Goal: Complete application form

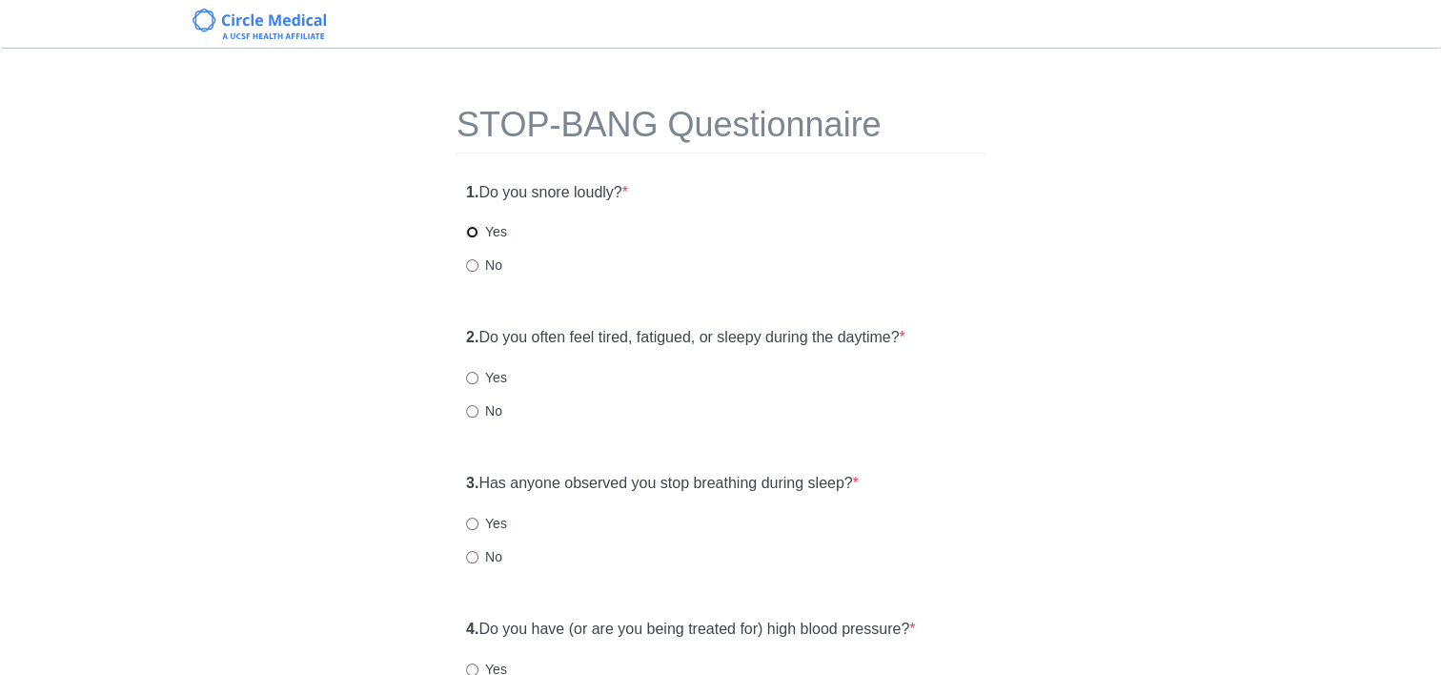
click at [476, 234] on input "Yes" at bounding box center [472, 232] width 12 height 12
radio input "true"
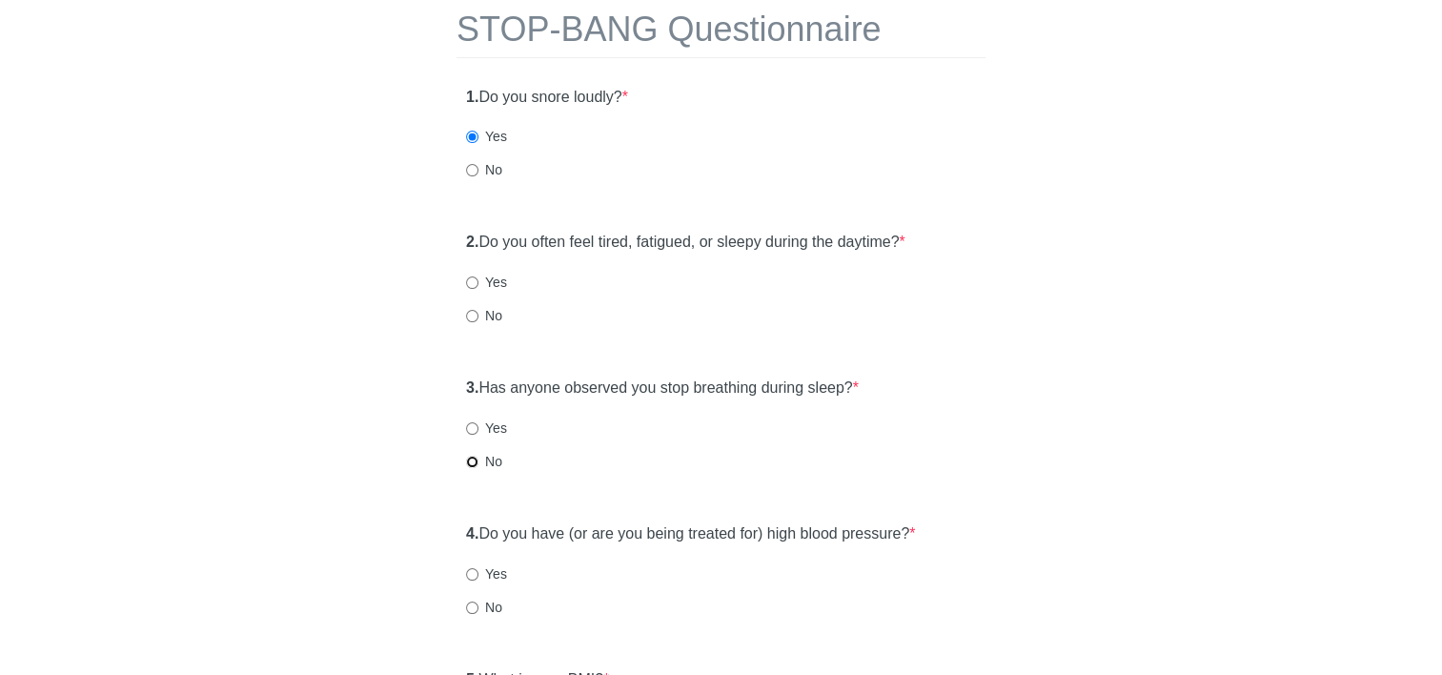
click at [467, 459] on input "No" at bounding box center [472, 462] width 12 height 12
radio input "true"
click at [469, 280] on input "Yes" at bounding box center [472, 282] width 12 height 12
radio input "true"
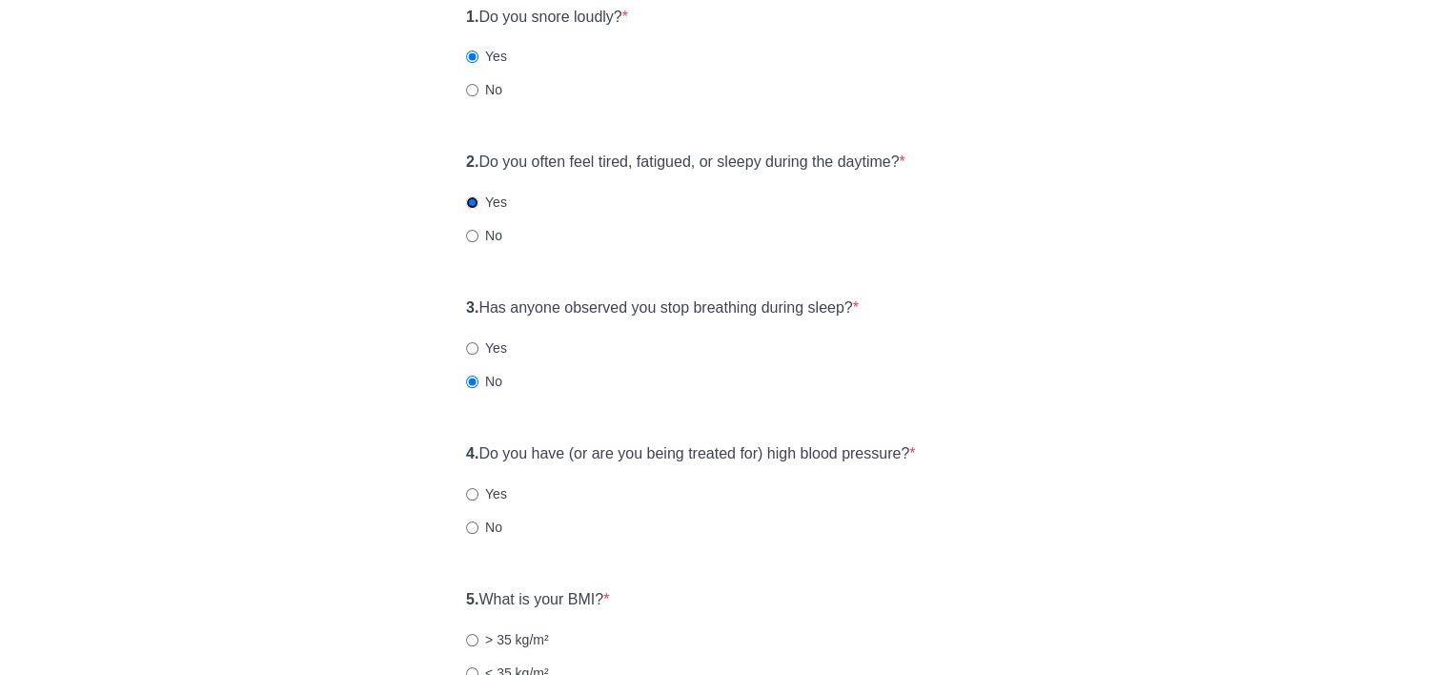
scroll to position [286, 0]
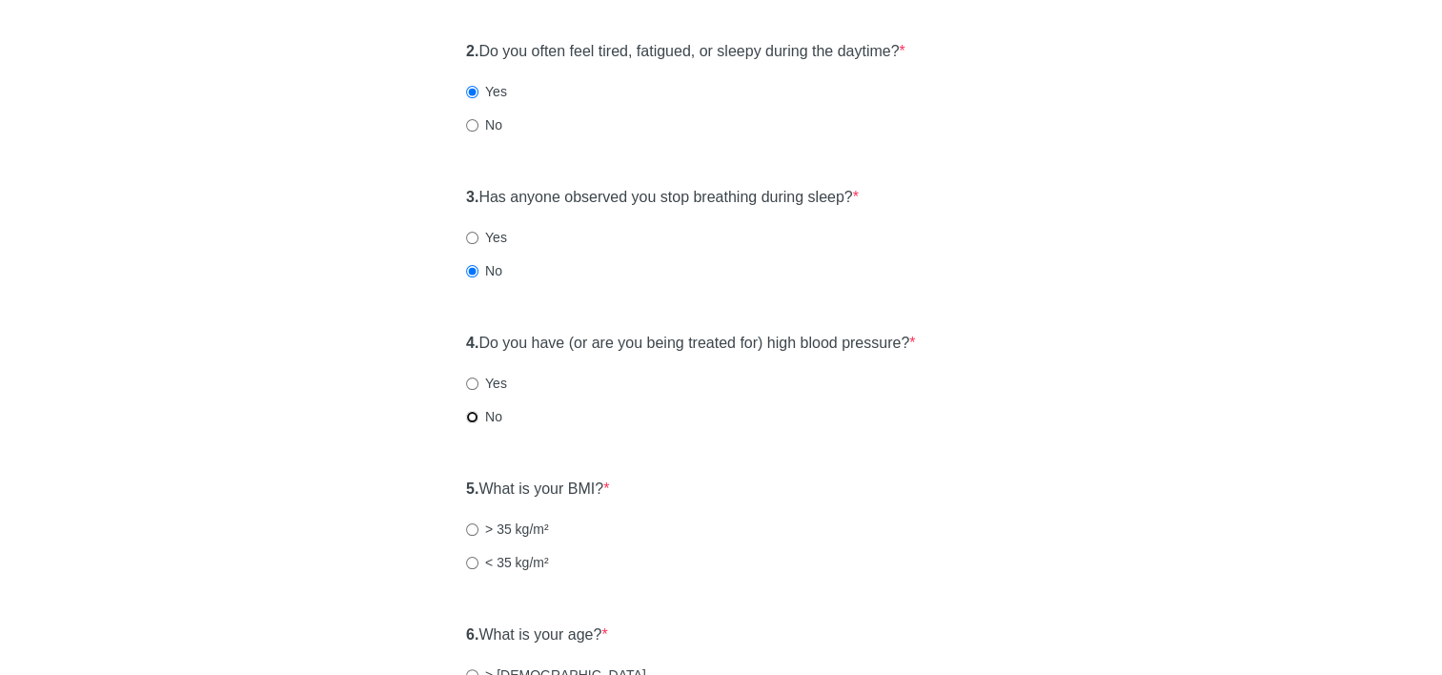
click at [474, 415] on input "No" at bounding box center [472, 417] width 12 height 12
radio input "true"
click at [473, 525] on input "> 35 kg/m²" at bounding box center [472, 529] width 12 height 12
radio input "true"
click at [473, 382] on input "Yes" at bounding box center [472, 383] width 12 height 12
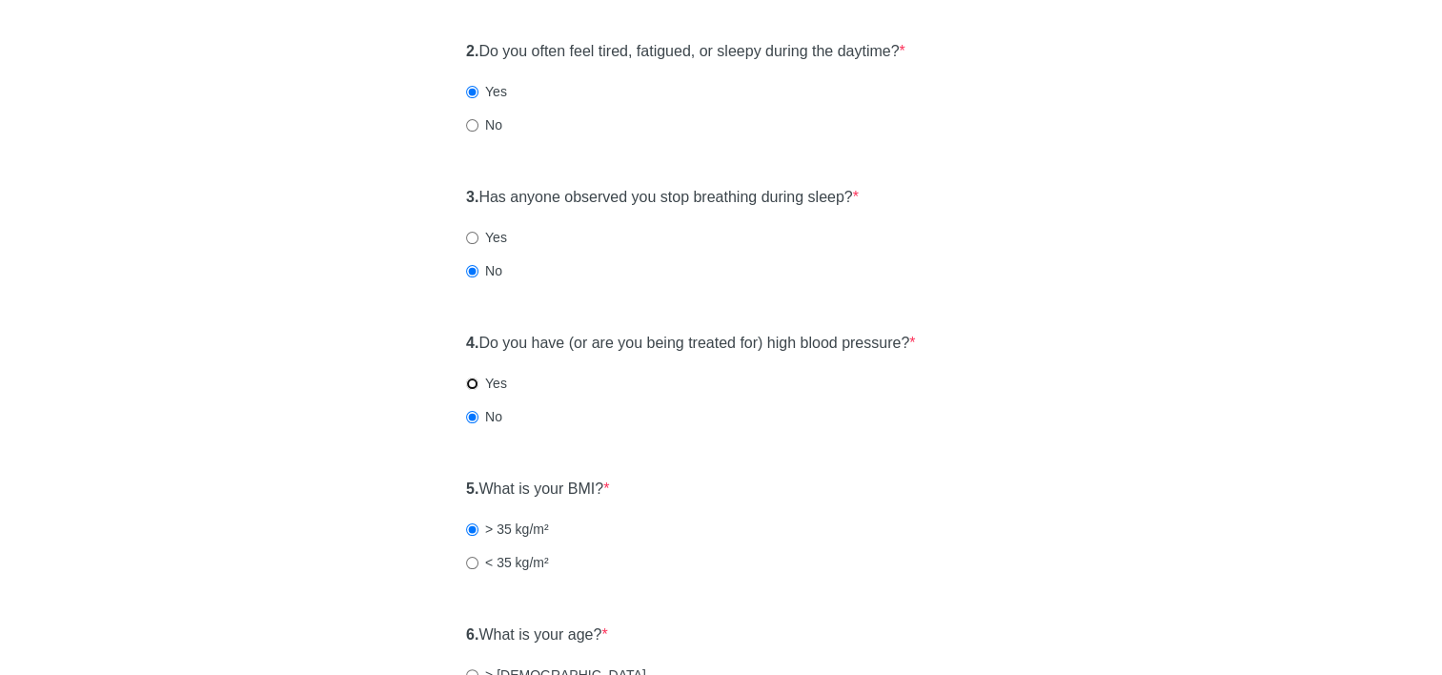
radio input "true"
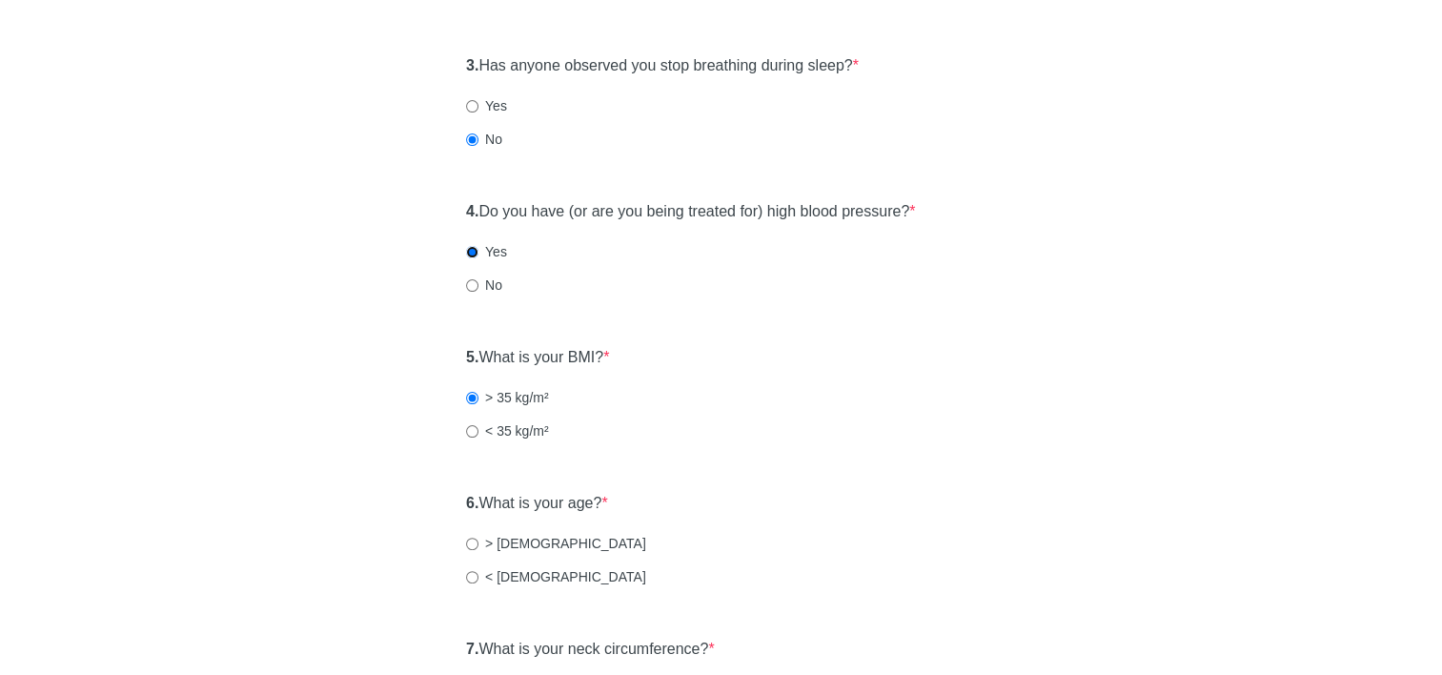
scroll to position [572, 0]
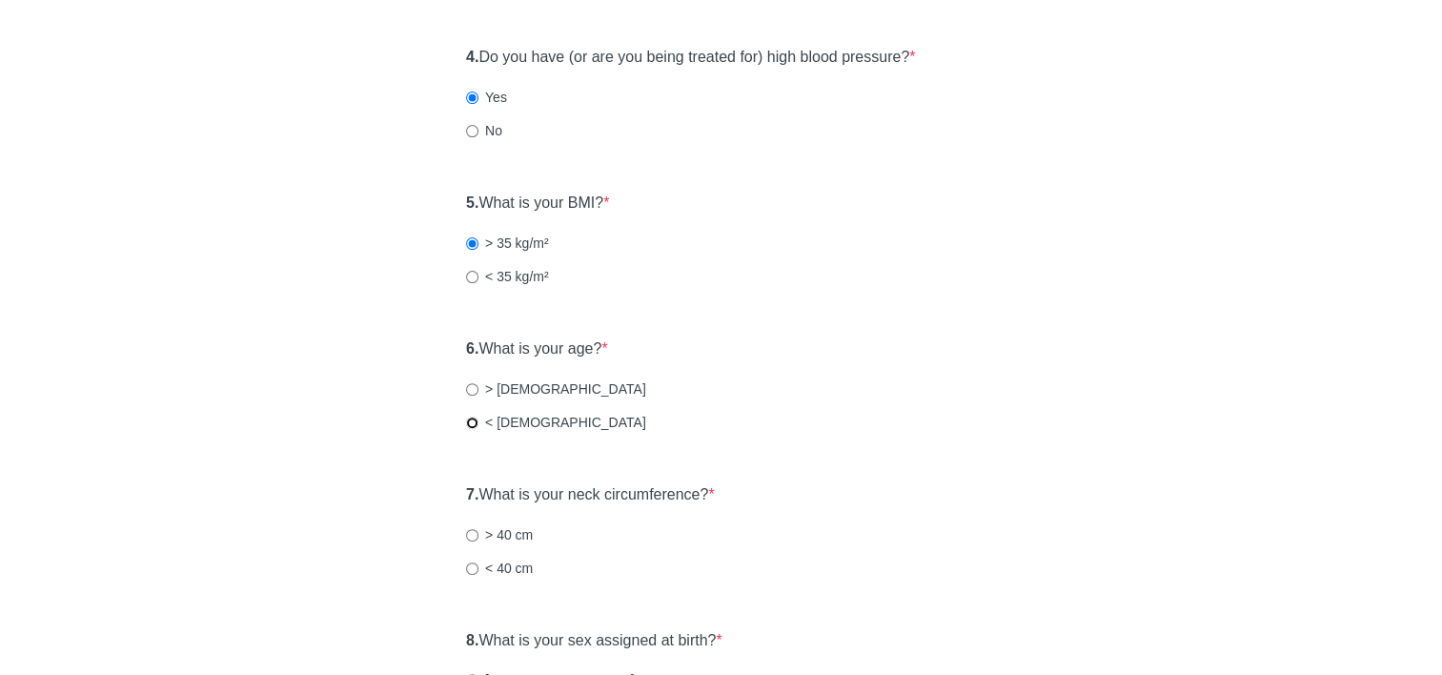
click at [468, 420] on input "< [DEMOGRAPHIC_DATA]" at bounding box center [472, 422] width 12 height 12
radio input "true"
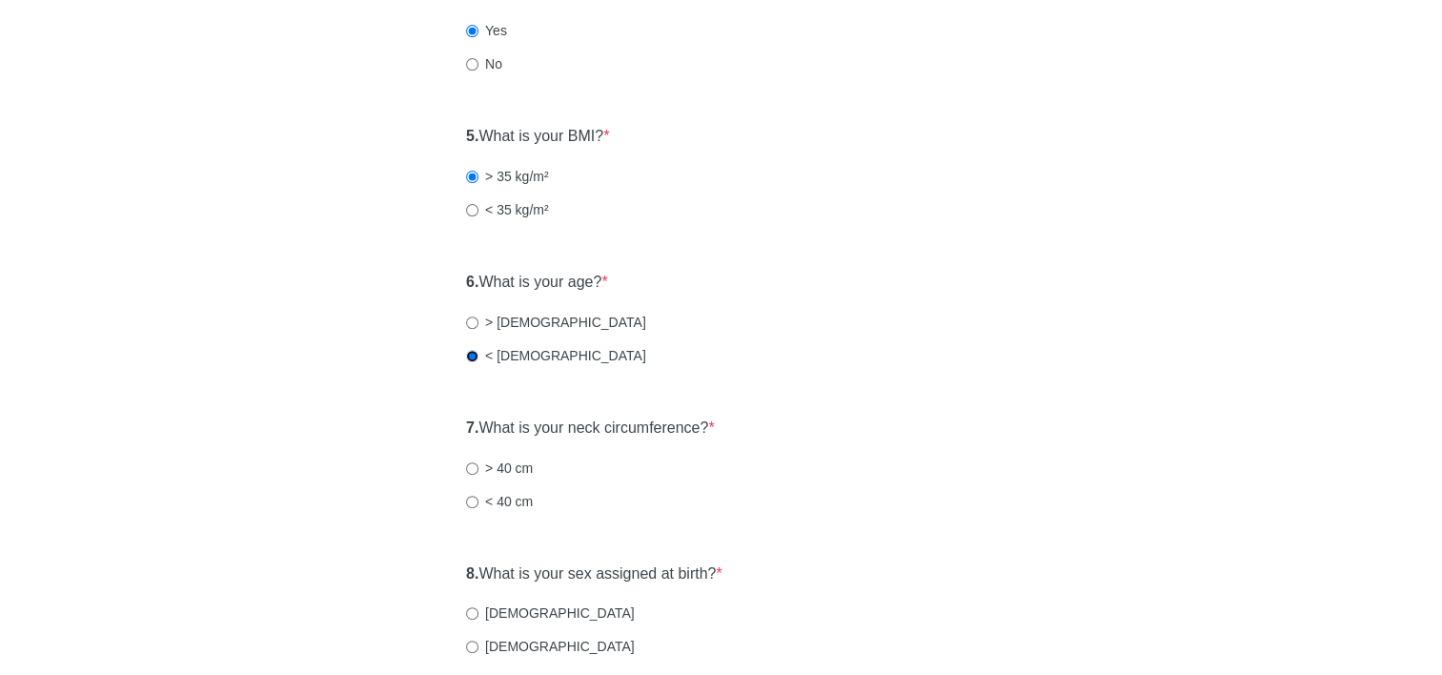
scroll to position [667, 0]
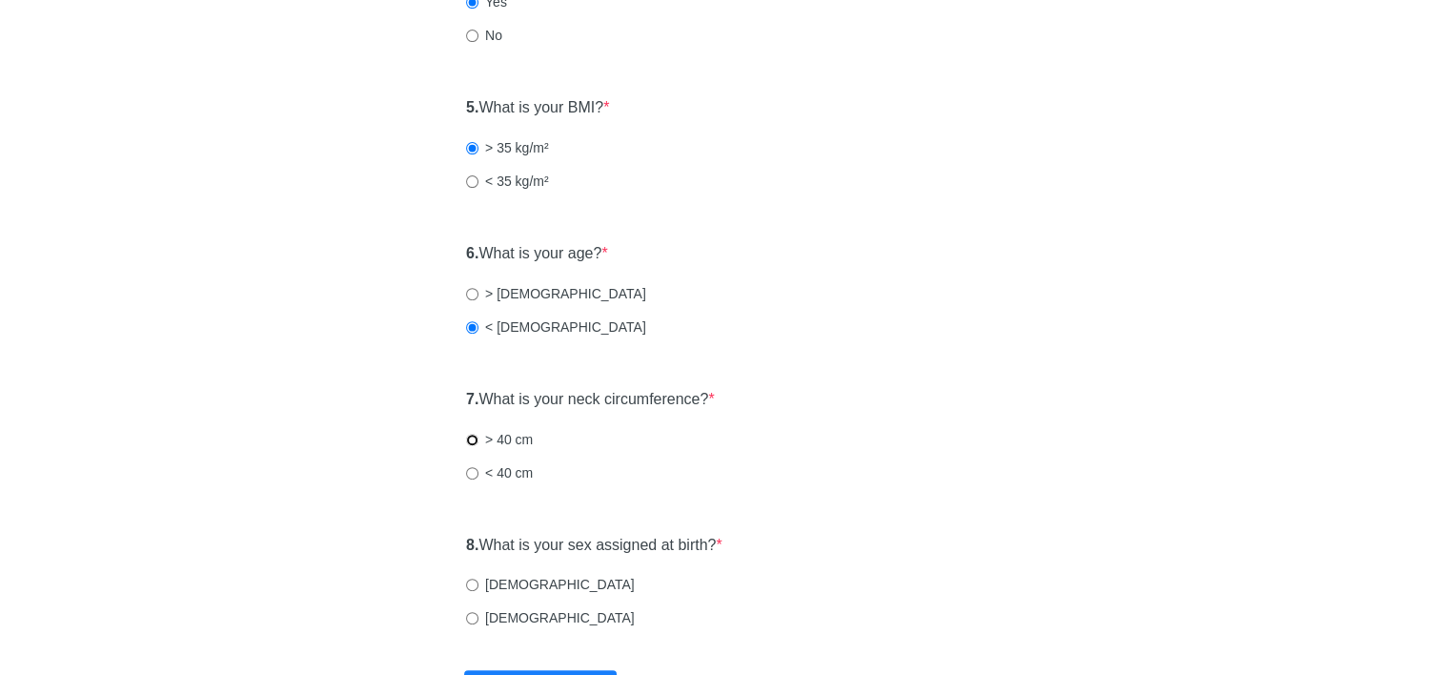
click at [473, 438] on input "> 40 cm" at bounding box center [472, 440] width 12 height 12
radio input "true"
click at [469, 616] on input "[DEMOGRAPHIC_DATA]" at bounding box center [472, 618] width 12 height 12
radio input "true"
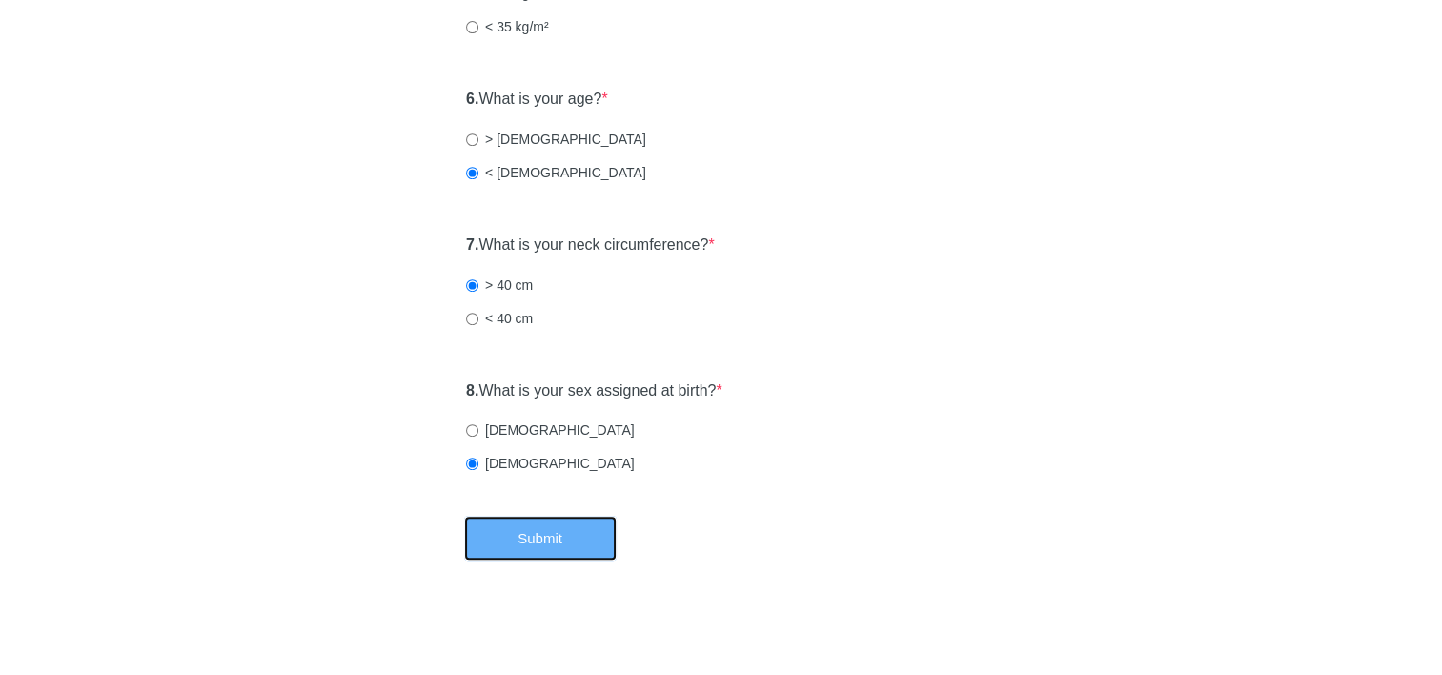
click at [532, 537] on button "Submit" at bounding box center [540, 538] width 152 height 45
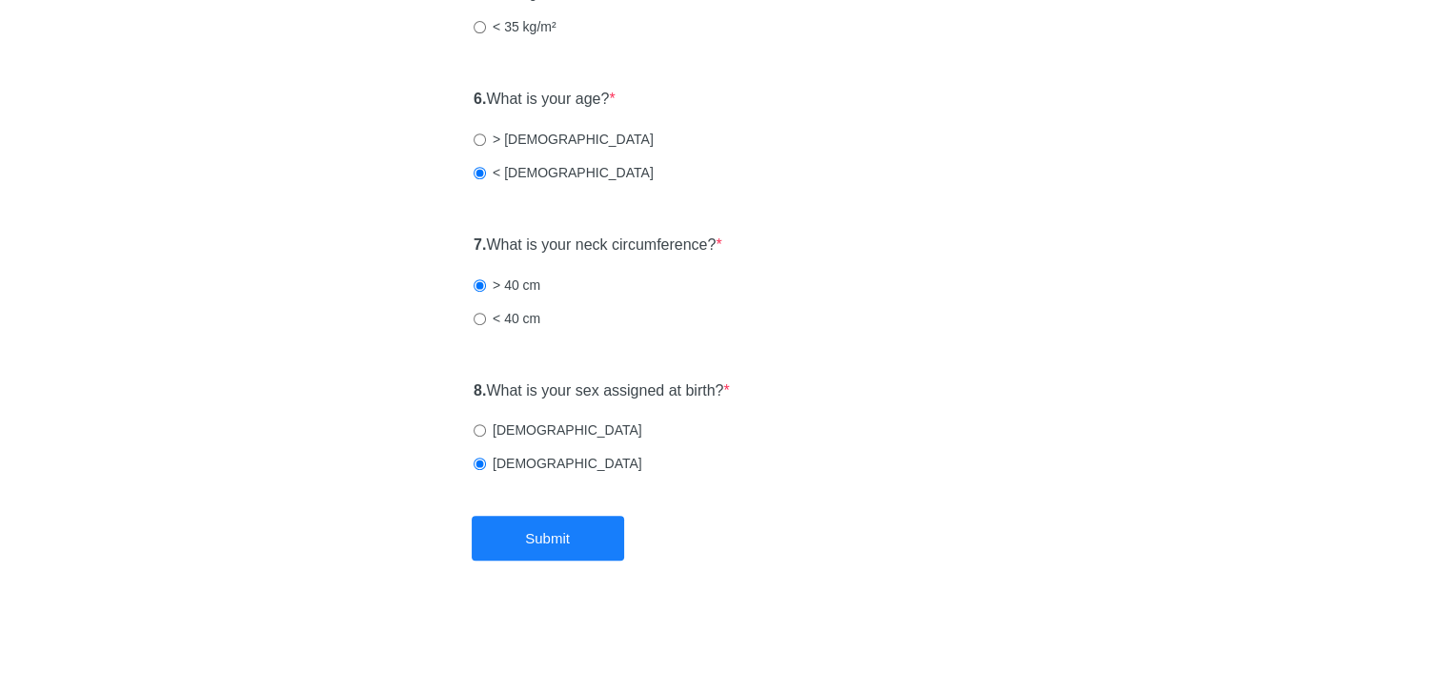
scroll to position [0, 0]
